Goal: Information Seeking & Learning: Learn about a topic

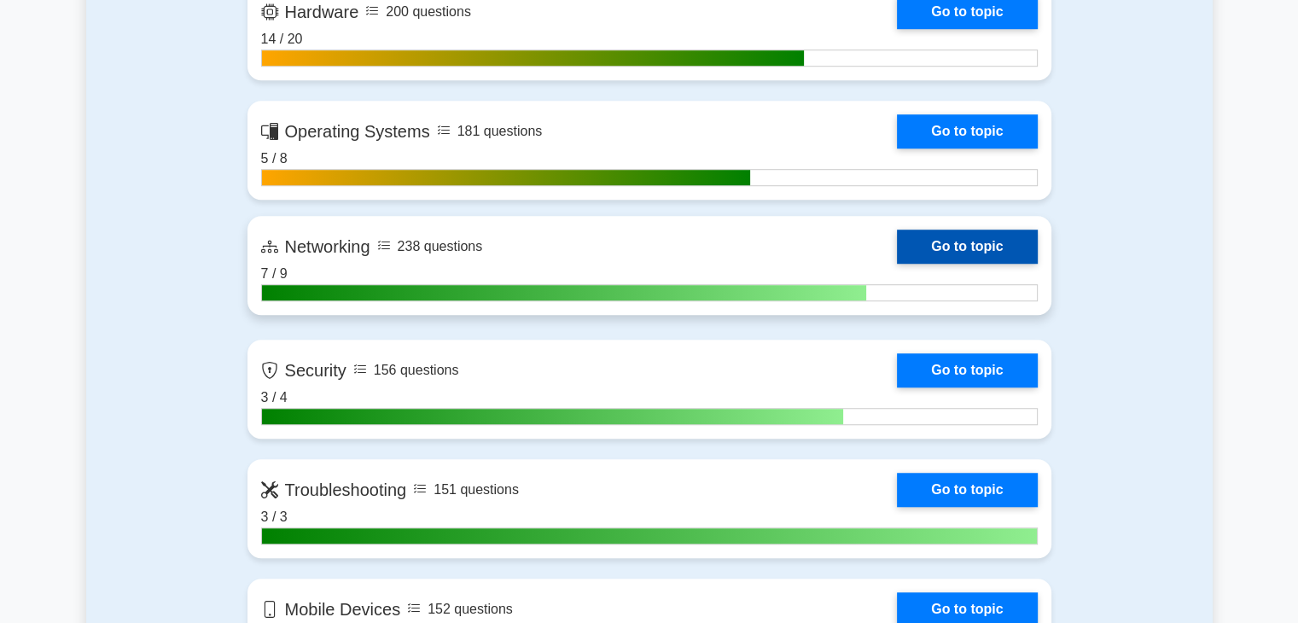
scroll to position [1280, 0]
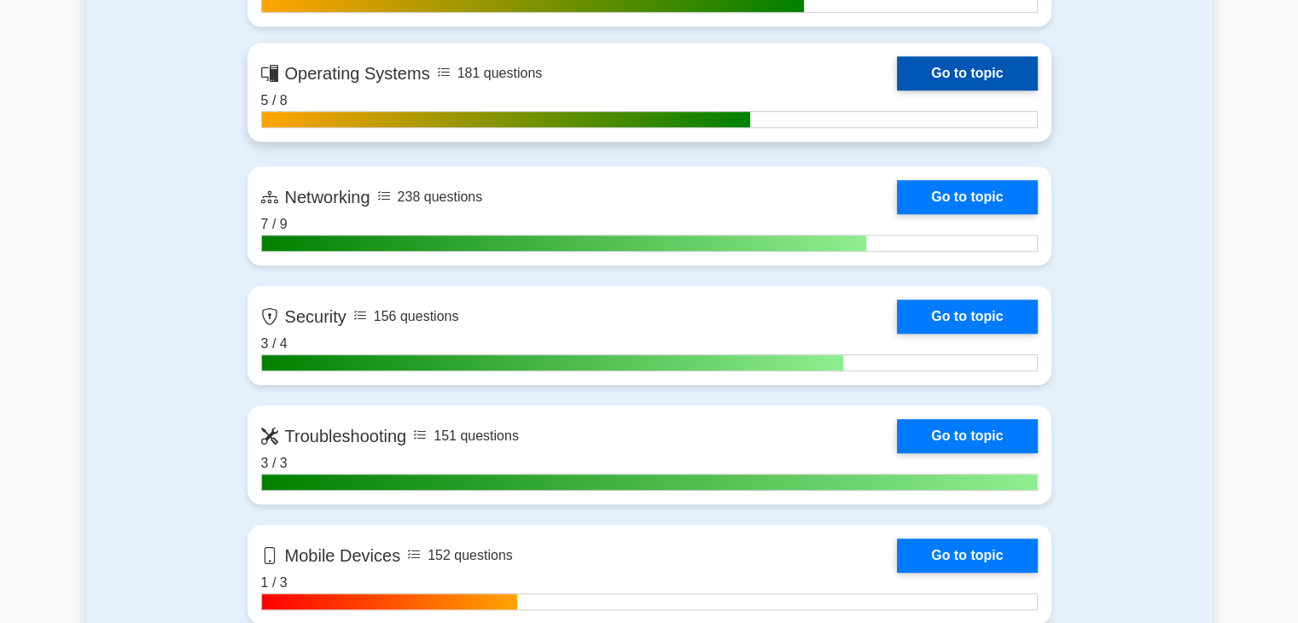
click at [1015, 82] on link "Go to topic" at bounding box center [967, 73] width 140 height 34
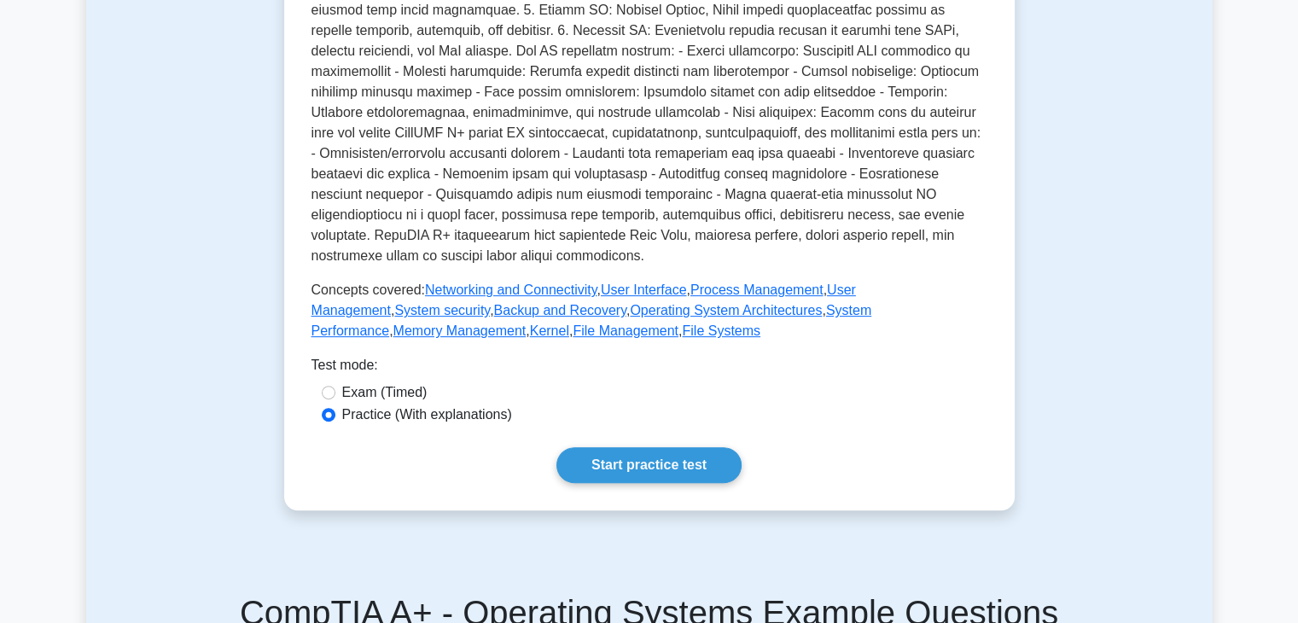
scroll to position [1024, 0]
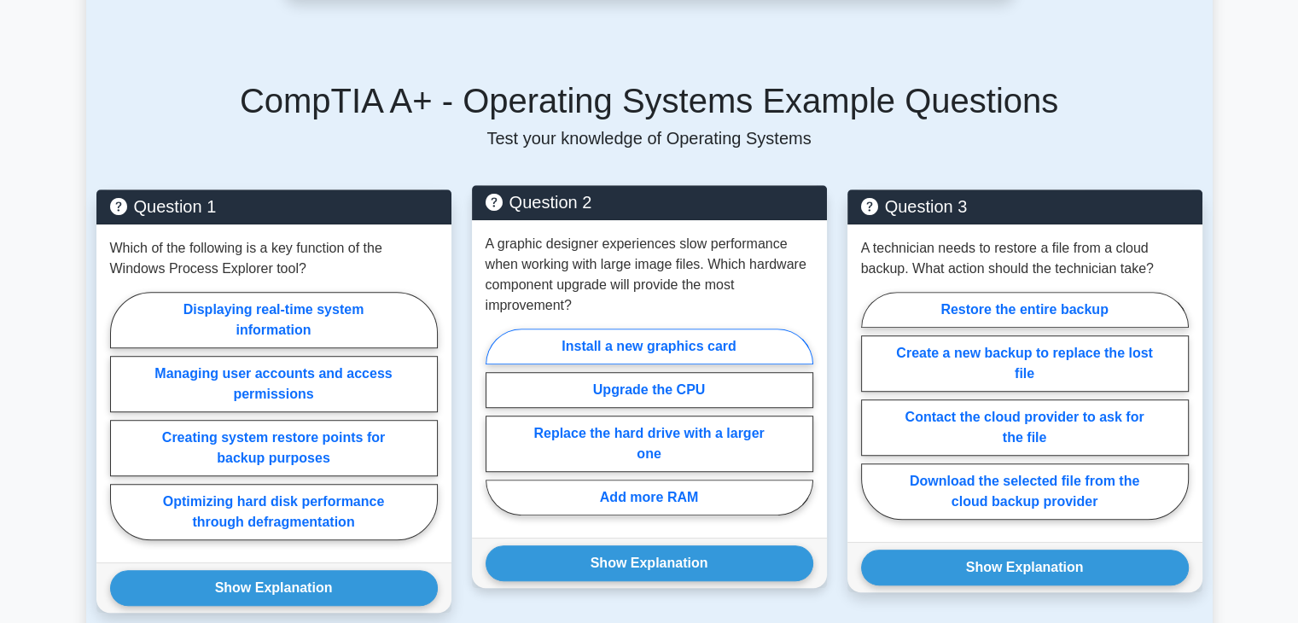
click at [627, 342] on label "Install a new graphics card" at bounding box center [650, 347] width 328 height 36
click at [497, 422] on input "Install a new graphics card" at bounding box center [491, 427] width 11 height 11
radio input "true"
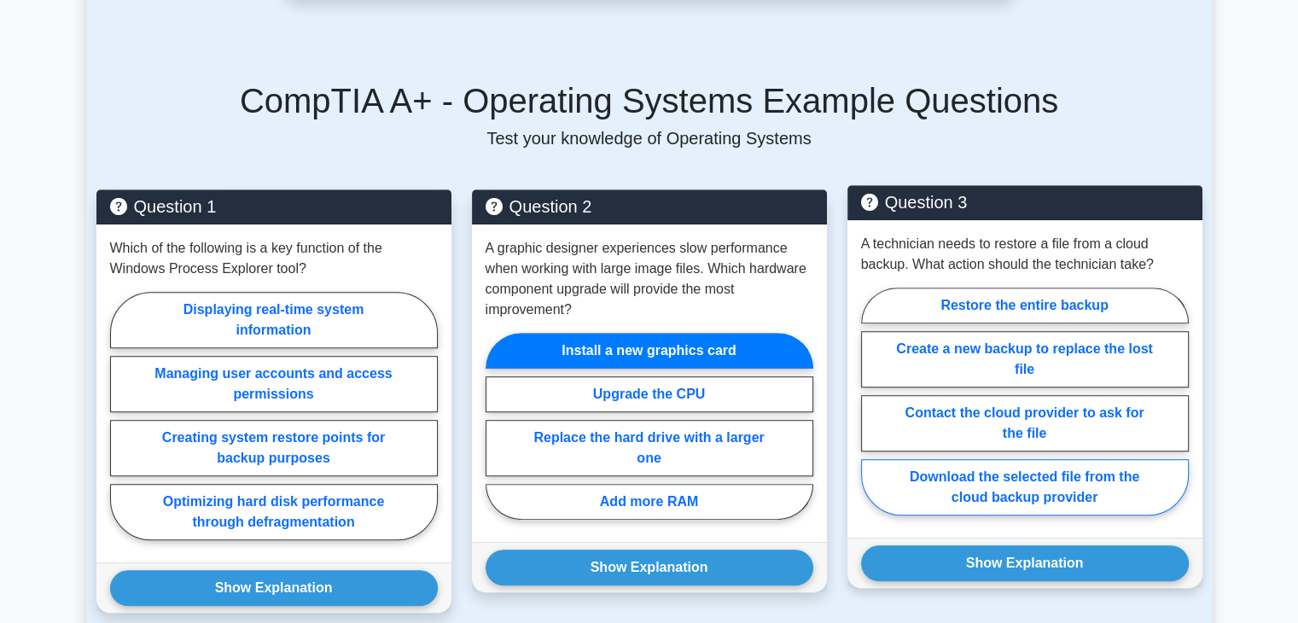
click at [939, 479] on label "Download the selected file from the cloud backup provider" at bounding box center [1025, 487] width 328 height 56
click at [872, 412] on input "Download the selected file from the cloud backup provider" at bounding box center [866, 406] width 11 height 11
radio input "true"
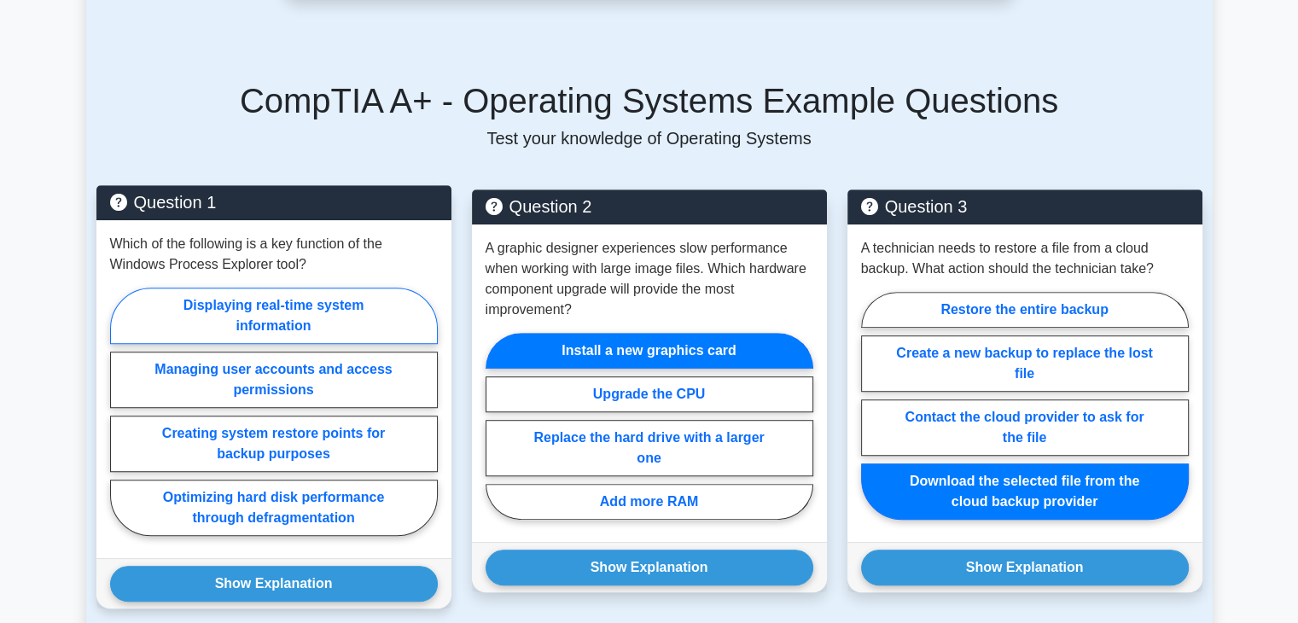
click at [367, 338] on label "Displaying real-time system information" at bounding box center [274, 316] width 328 height 56
click at [121, 411] on input "Displaying real-time system information" at bounding box center [115, 416] width 11 height 11
radio input "true"
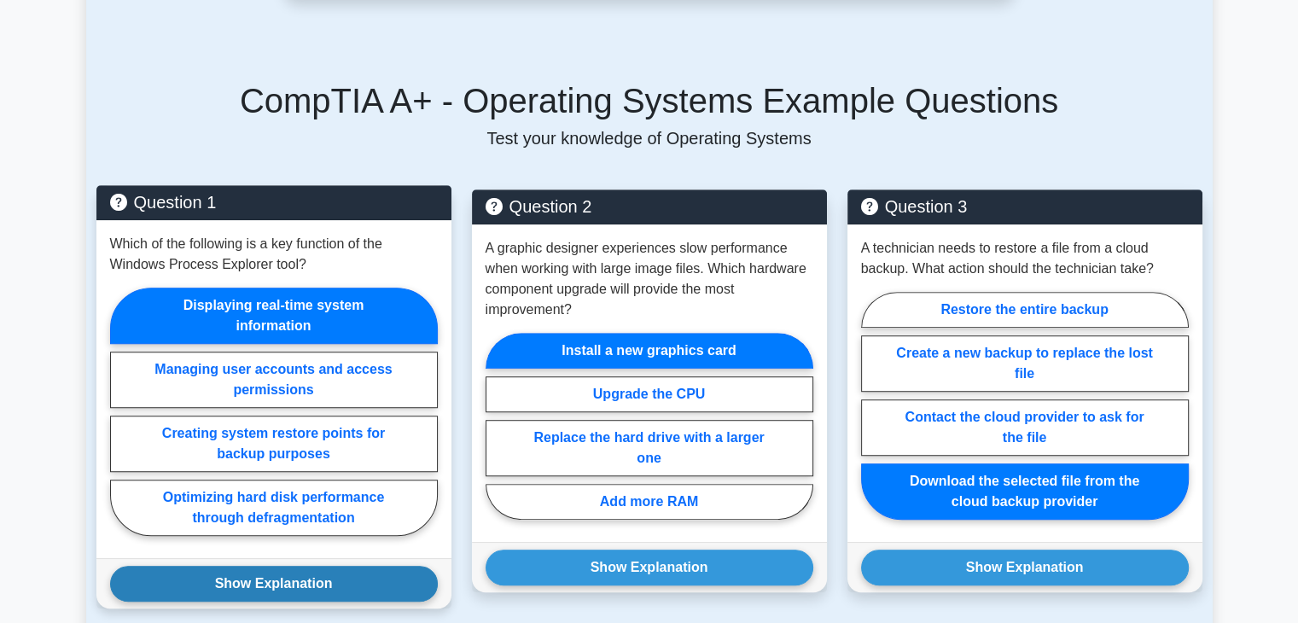
click at [372, 587] on button "Show Explanation" at bounding box center [274, 584] width 328 height 36
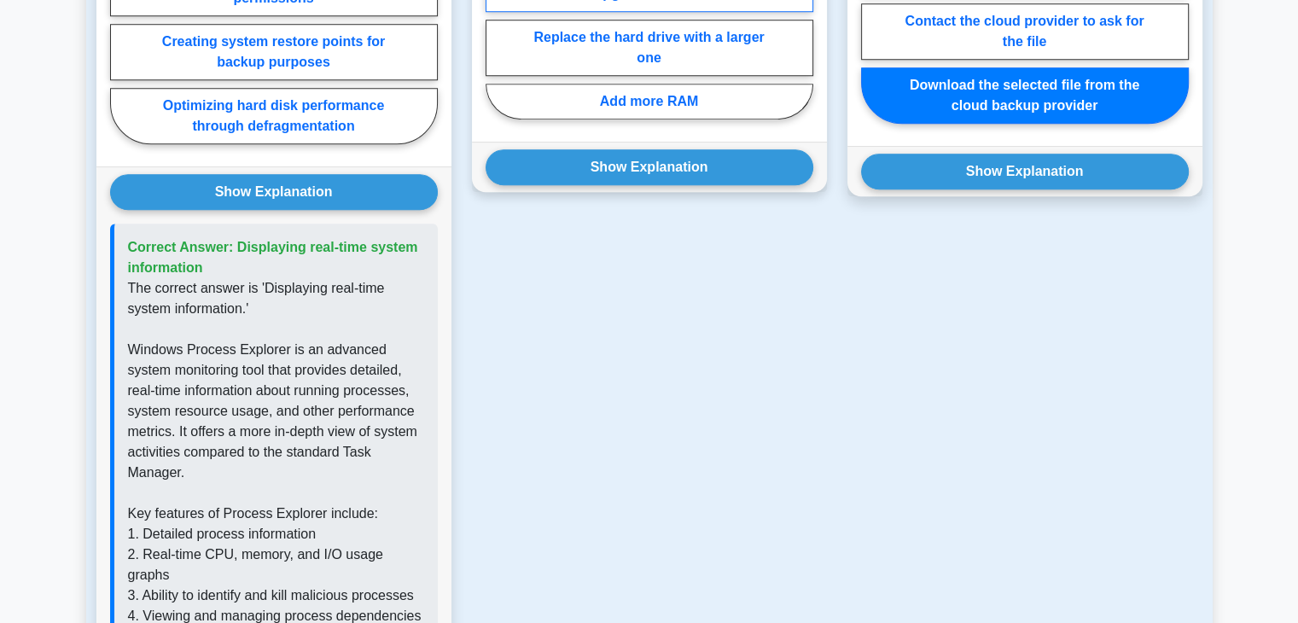
scroll to position [1195, 0]
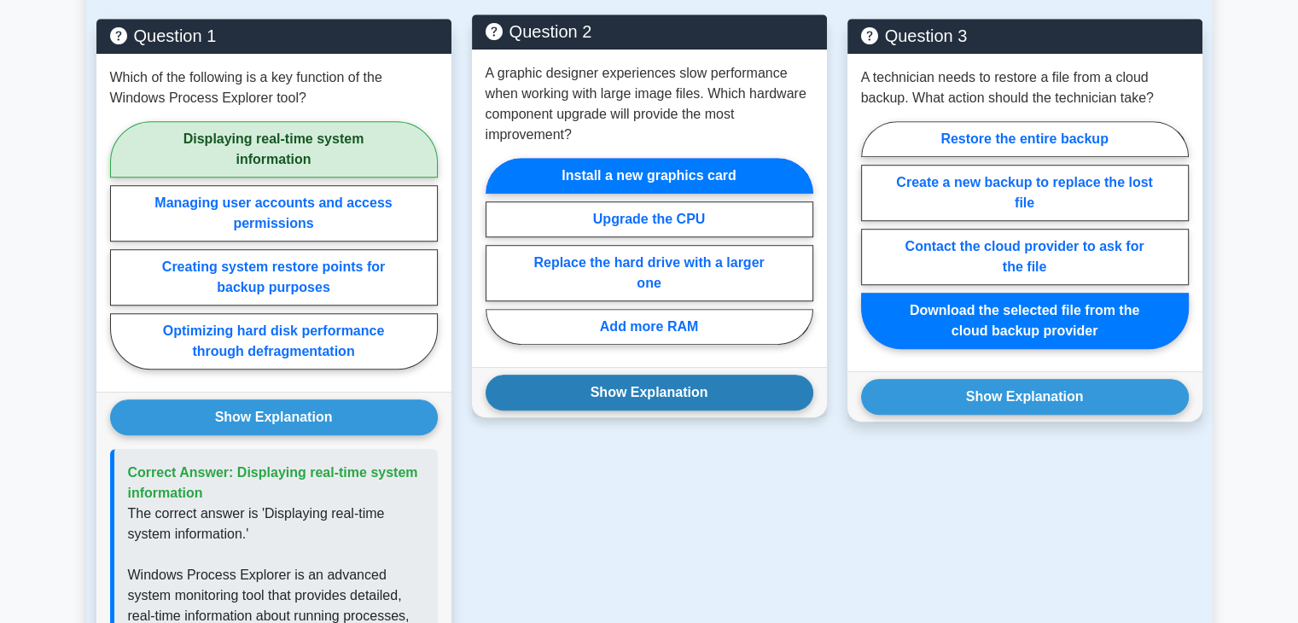
click at [678, 392] on button "Show Explanation" at bounding box center [650, 393] width 328 height 36
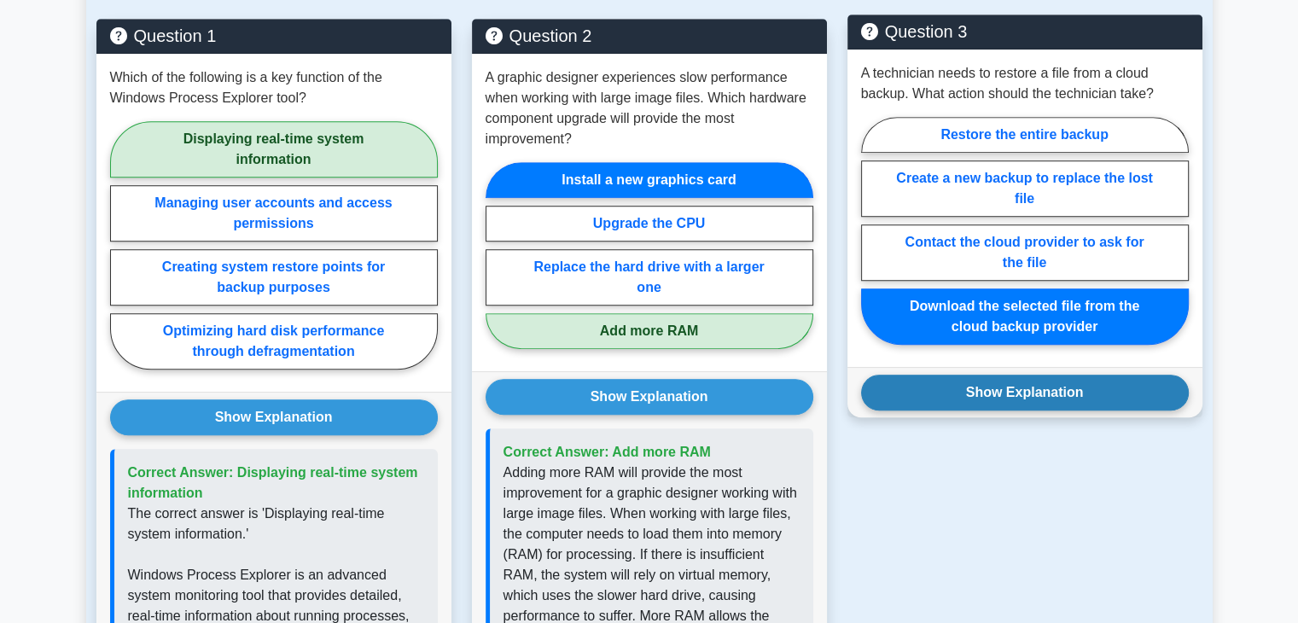
click at [978, 395] on button "Show Explanation" at bounding box center [1025, 393] width 328 height 36
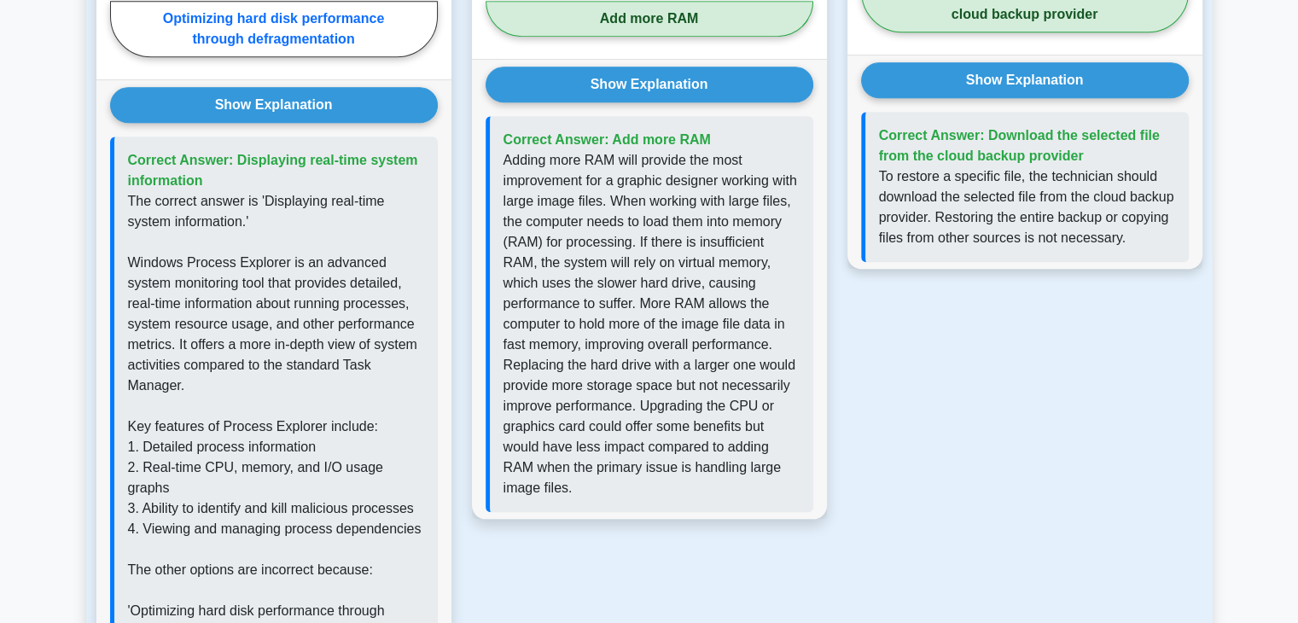
scroll to position [1536, 0]
